Goal: Information Seeking & Learning: Find contact information

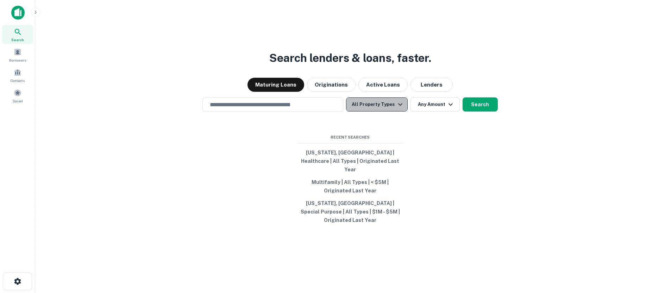
click at [398, 106] on icon "button" at bounding box center [400, 104] width 4 height 2
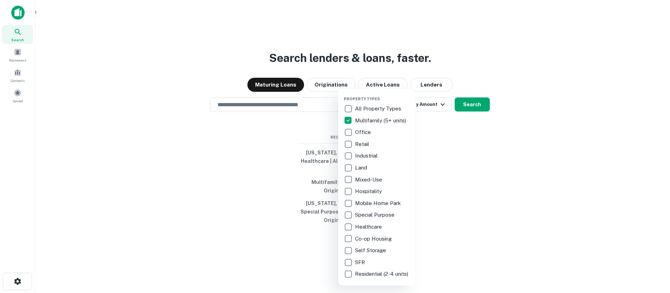
click at [456, 156] on div at bounding box center [335, 146] width 670 height 293
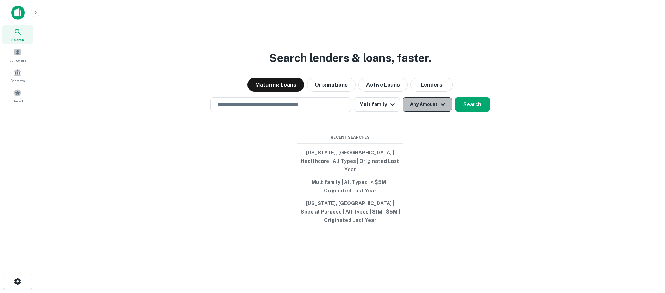
click at [441, 109] on icon "button" at bounding box center [442, 104] width 8 height 8
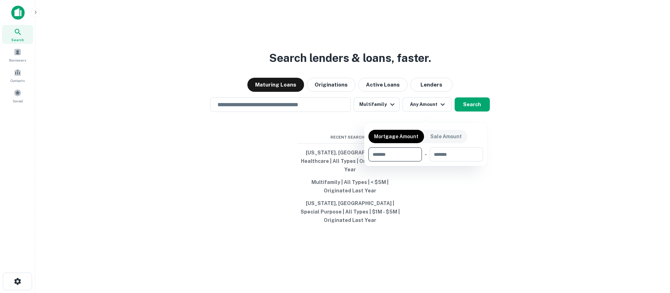
click at [386, 153] on input "number" at bounding box center [392, 154] width 49 height 14
type input "*******"
click at [252, 108] on div at bounding box center [335, 146] width 670 height 293
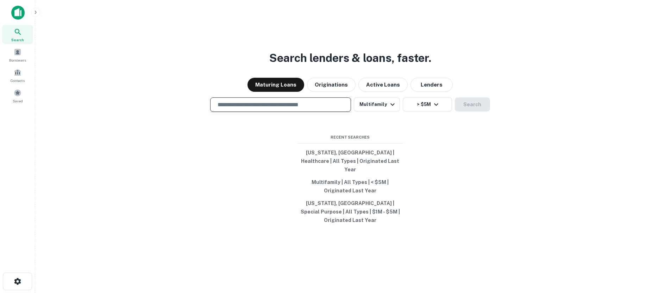
click at [239, 109] on input "text" at bounding box center [280, 105] width 134 height 8
type input "*********"
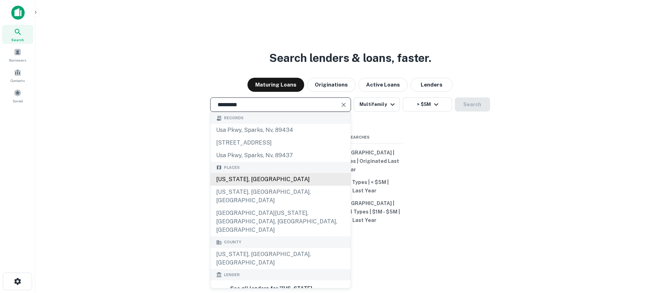
click at [227, 185] on div "[US_STATE], [GEOGRAPHIC_DATA]" at bounding box center [280, 179] width 140 height 13
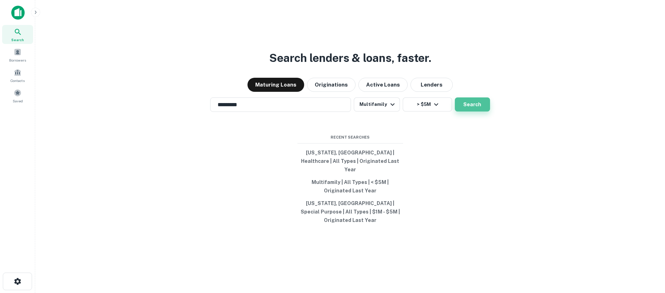
click at [469, 110] on button "Search" at bounding box center [472, 104] width 35 height 14
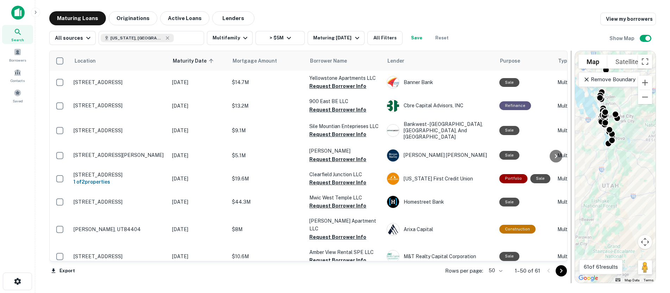
drag, startPoint x: 416, startPoint y: 137, endPoint x: 571, endPoint y: 140, distance: 155.2
click at [571, 140] on div at bounding box center [571, 167] width 1 height 233
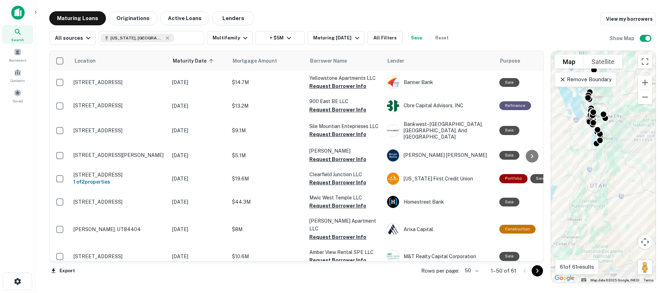
drag, startPoint x: 568, startPoint y: 132, endPoint x: 544, endPoint y: 129, distance: 24.1
click at [544, 129] on div at bounding box center [547, 167] width 7 height 233
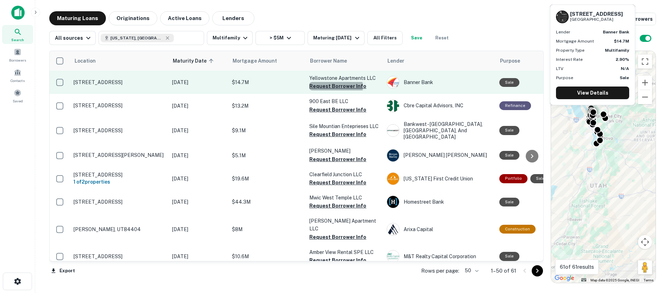
click at [332, 87] on button "Request Borrower Info" at bounding box center [337, 86] width 57 height 8
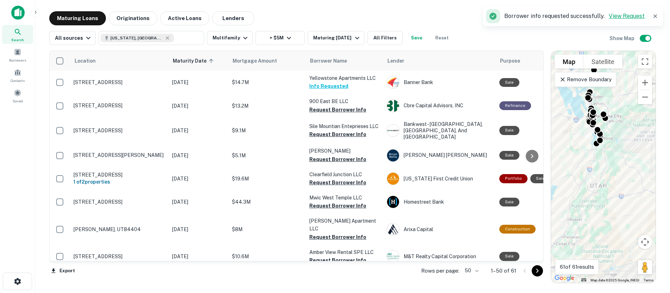
click at [626, 17] on link "View Request" at bounding box center [627, 16] width 36 height 7
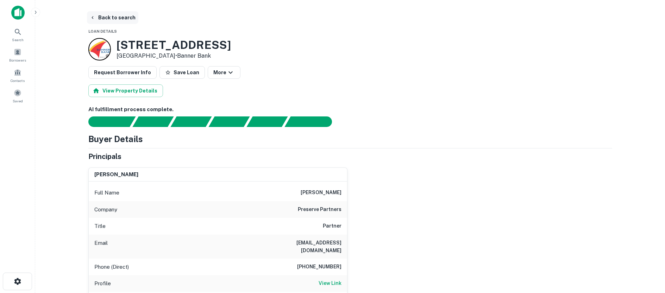
click at [105, 19] on button "Back to search" at bounding box center [112, 17] width 51 height 13
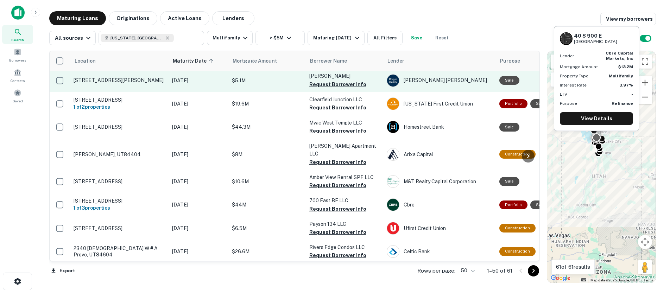
scroll to position [117, 0]
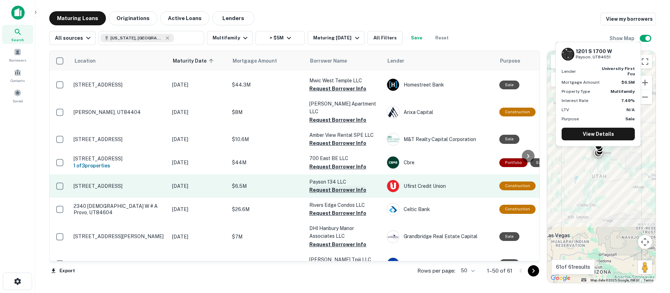
click at [333, 186] on button "Request Borrower Info" at bounding box center [337, 190] width 57 height 8
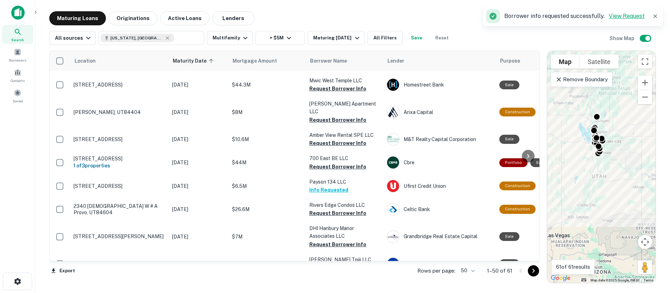
click at [622, 15] on link "View Request" at bounding box center [627, 16] width 36 height 7
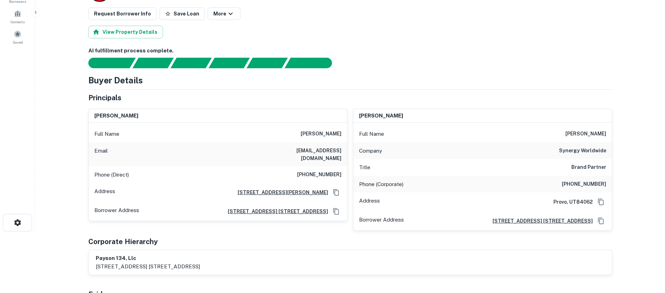
scroll to position [117, 0]
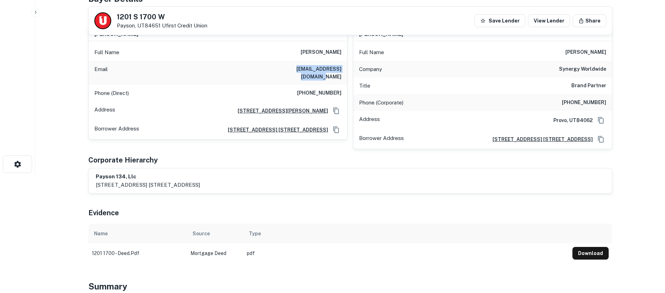
drag, startPoint x: 278, startPoint y: 70, endPoint x: 341, endPoint y: 70, distance: 62.3
click at [341, 70] on h6 "gsmoffat007@hotmail.com" at bounding box center [299, 72] width 84 height 15
copy h6 "gsmoffat007@hotmail.com"
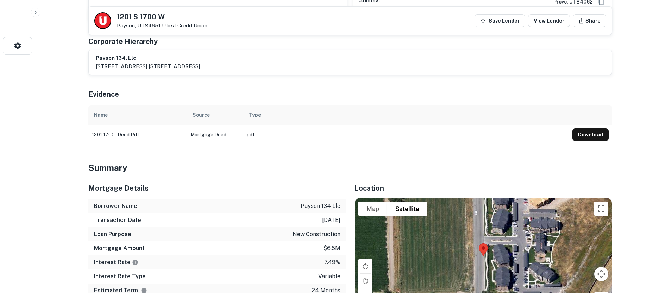
scroll to position [235, 0]
